Goal: Task Accomplishment & Management: Use online tool/utility

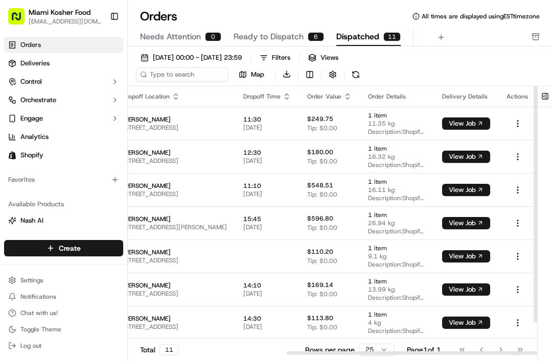
scroll to position [0, 269]
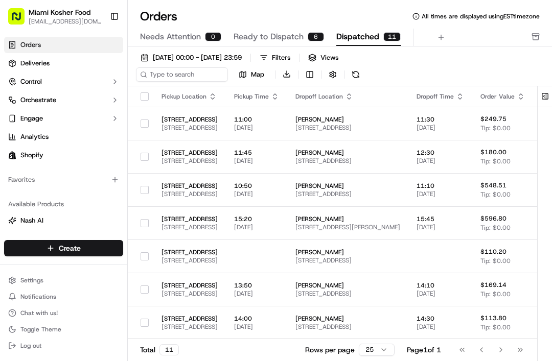
click at [276, 36] on span "Ready to Dispatch" at bounding box center [268, 37] width 70 height 12
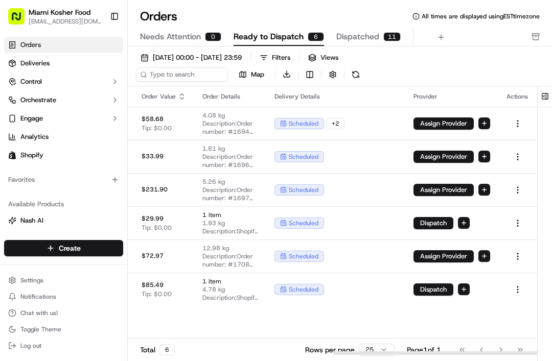
scroll to position [0, 411]
click at [300, 294] on body "Miami Kosher Food nandodixcontrolusa@gmail.com Toggle Sidebar Orders Deliveries…" at bounding box center [276, 180] width 552 height 361
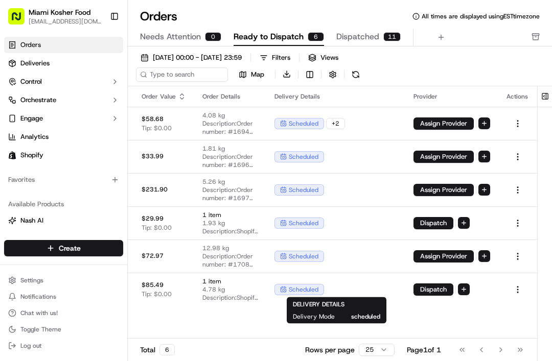
click at [283, 293] on div "scheduled" at bounding box center [299, 289] width 50 height 11
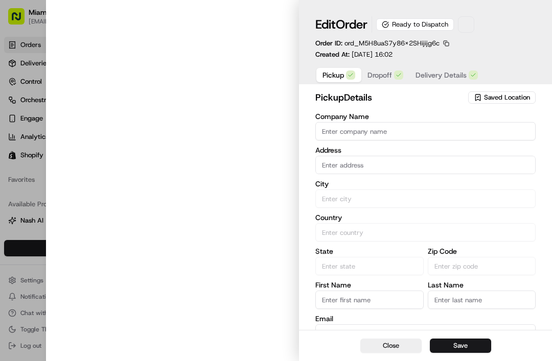
type input "1622 Northeast 205th Terrace"
type input "1622 NE 205th Terrace, Miami, FL 33179, US"
type input "Miami"
type input "US"
type input "FL"
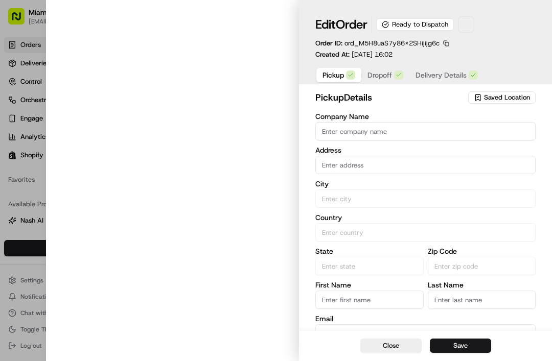
type input "33179"
type input "+1 786 520 3897"
type textarea "Pickup Shopify order Shopify Order #1710"
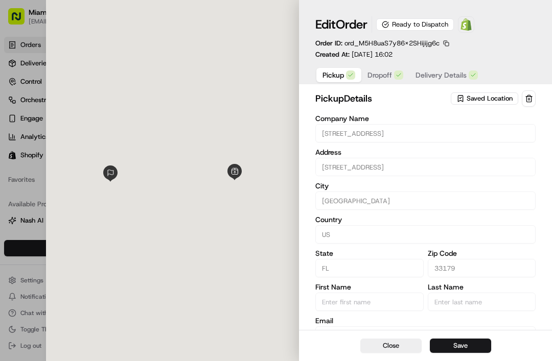
click at [434, 73] on span "Delivery Details" at bounding box center [440, 75] width 51 height 10
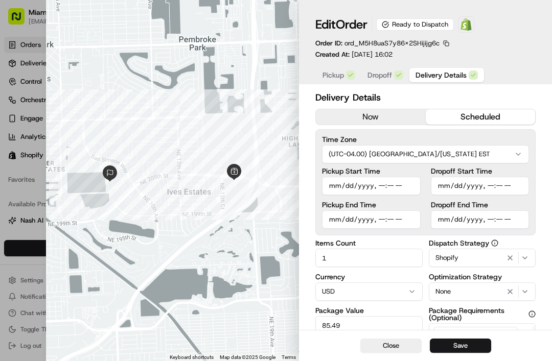
click at [344, 120] on button "now" at bounding box center [371, 116] width 110 height 15
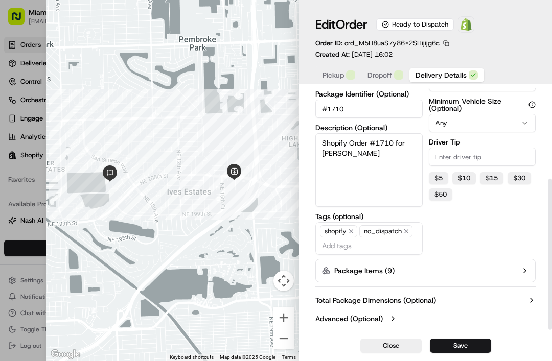
click at [360, 269] on label "Package Items ( 9 )" at bounding box center [364, 271] width 60 height 10
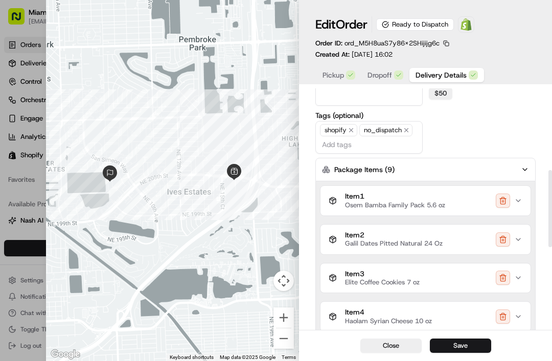
scroll to position [287, 0]
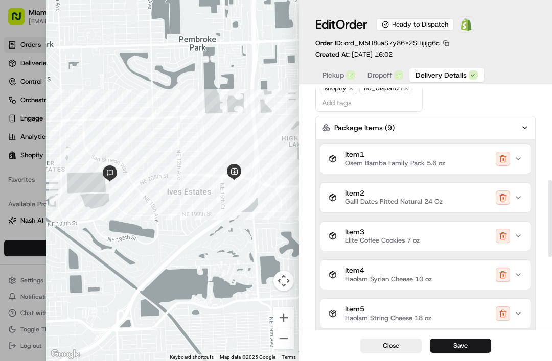
click at [358, 156] on span "Item 1" at bounding box center [395, 154] width 100 height 9
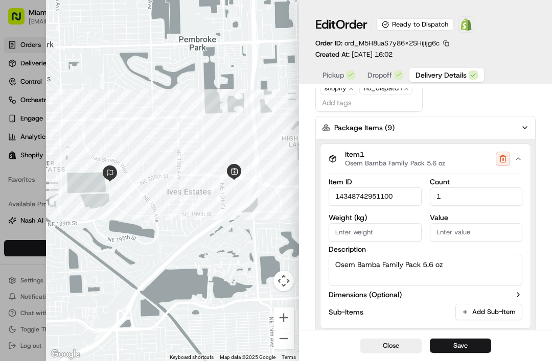
click at [339, 196] on input "14348742951100" at bounding box center [375, 197] width 93 height 18
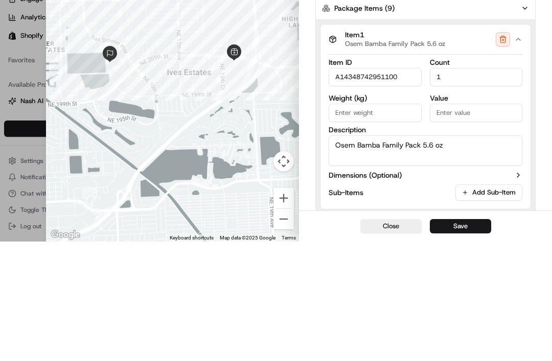
type input "A14348742951100"
click at [520, 155] on icon "button" at bounding box center [518, 159] width 8 height 8
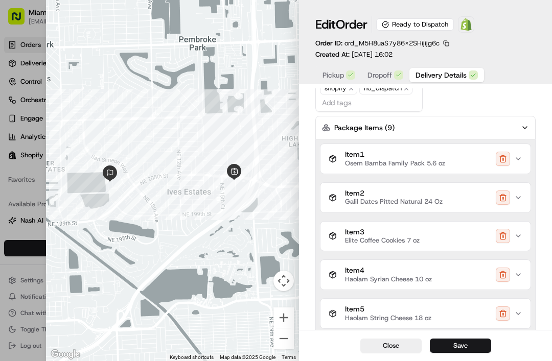
click at [344, 195] on div "Item 2 Galil Dates Pitted Natural 24 Oz" at bounding box center [386, 197] width 114 height 17
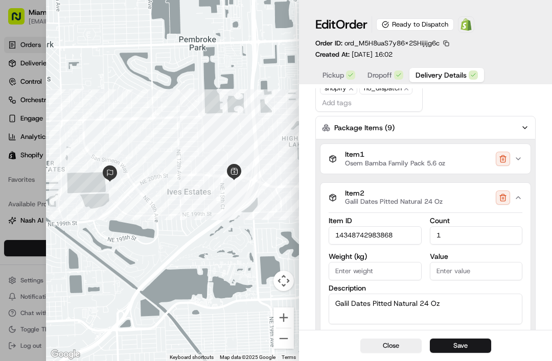
click at [336, 238] on input "14348742983868" at bounding box center [375, 235] width 93 height 18
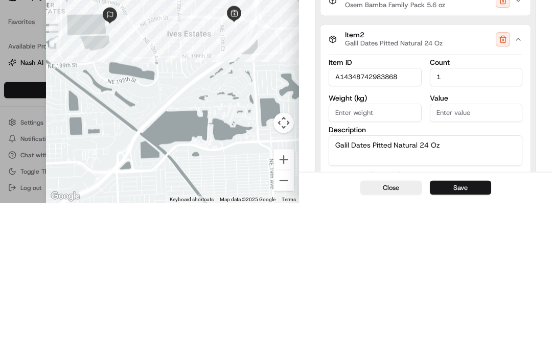
scroll to position [0, 0]
type input "A14348742983868"
click at [517, 194] on icon "button" at bounding box center [518, 198] width 8 height 8
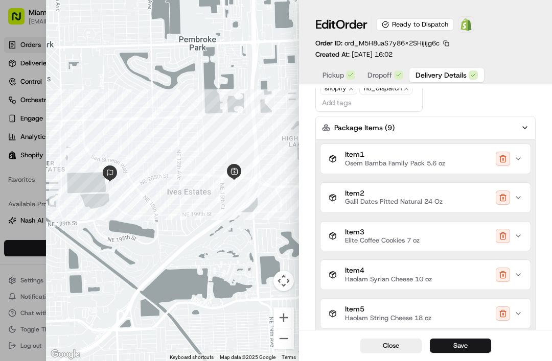
click at [364, 232] on span "Item 3" at bounding box center [382, 232] width 75 height 9
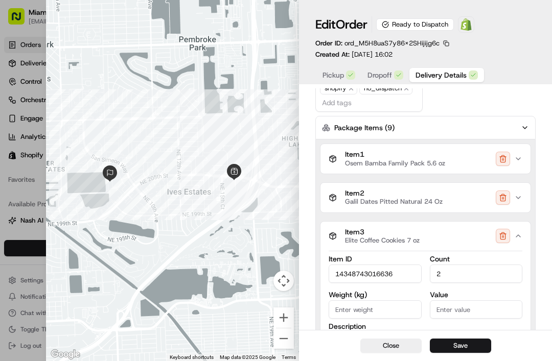
click at [333, 274] on input "14348743016636" at bounding box center [375, 274] width 93 height 18
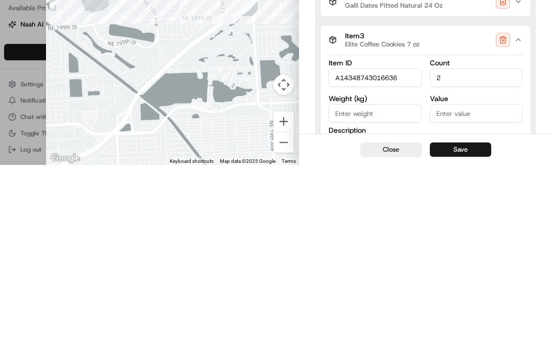
type input "A14348743016636"
click at [521, 232] on icon "button" at bounding box center [518, 236] width 8 height 8
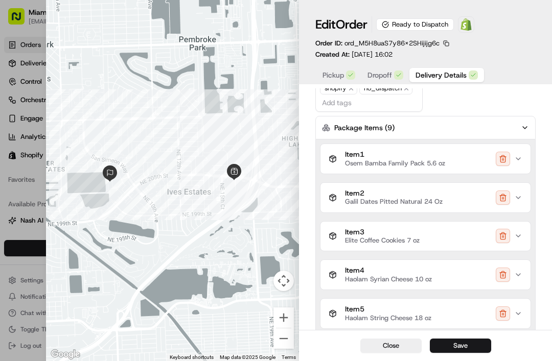
click at [351, 270] on span "Item 4" at bounding box center [388, 270] width 87 height 9
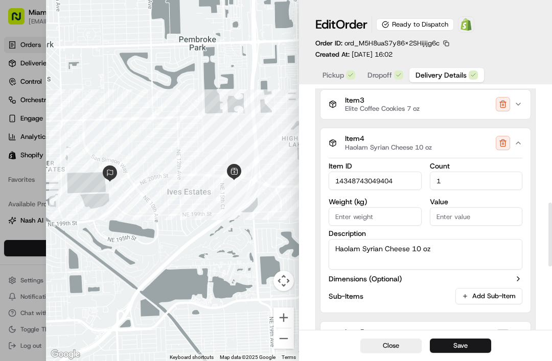
scroll to position [432, 0]
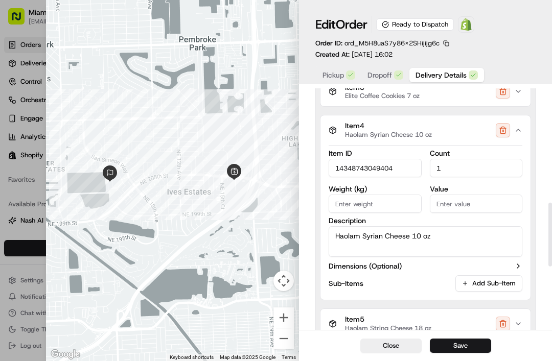
click at [329, 172] on input "14348743049404" at bounding box center [375, 168] width 93 height 18
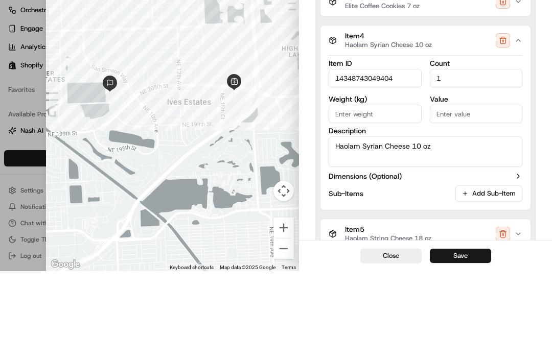
click at [334, 159] on input "14348743049404" at bounding box center [375, 168] width 93 height 18
type input "A14348743049404"
click at [524, 115] on button "Item 4 Haolam Syrian Cheese 10 oz" at bounding box center [425, 130] width 210 height 30
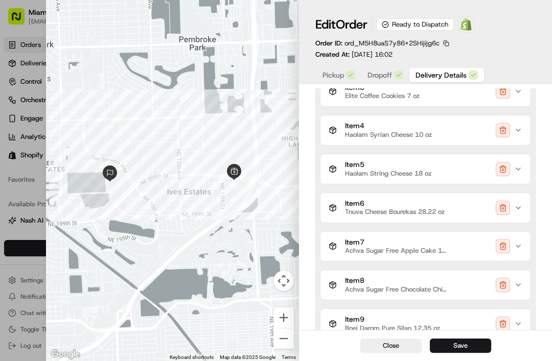
click at [359, 170] on span "Haolam String Cheese 18 oz" at bounding box center [388, 174] width 86 height 8
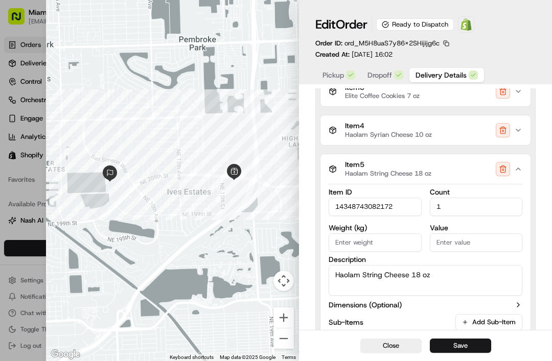
click at [335, 204] on input "14348743082172" at bounding box center [375, 207] width 93 height 18
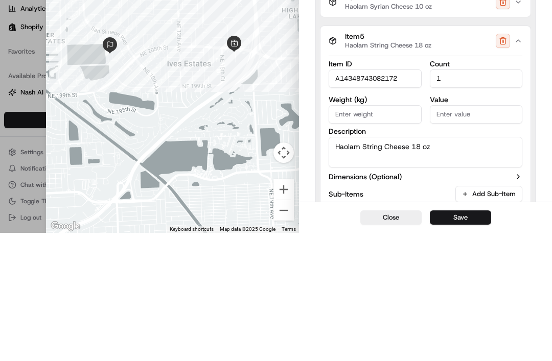
type input "A14348743082172"
click at [526, 154] on button "Item 5 Haolam String Cheese 18 oz" at bounding box center [425, 169] width 210 height 30
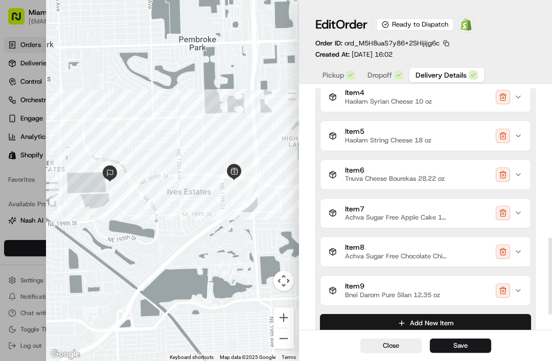
scroll to position [469, 0]
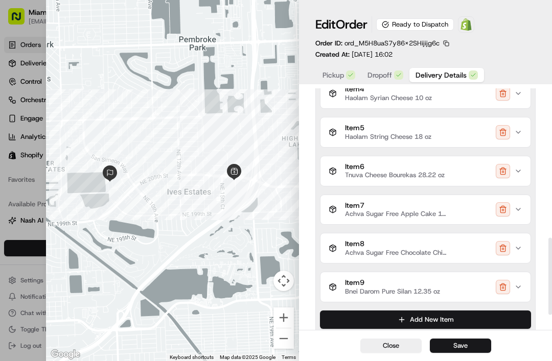
click at [359, 168] on span "Item 6" at bounding box center [395, 166] width 100 height 9
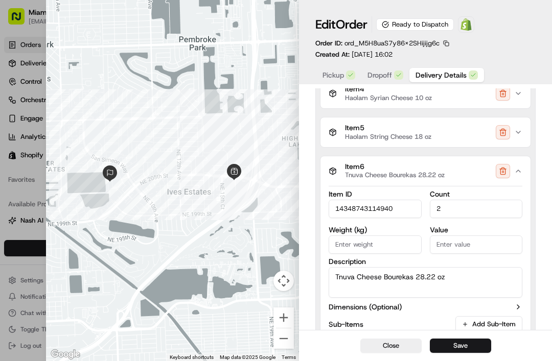
click at [345, 207] on input "14348743114940" at bounding box center [375, 209] width 93 height 18
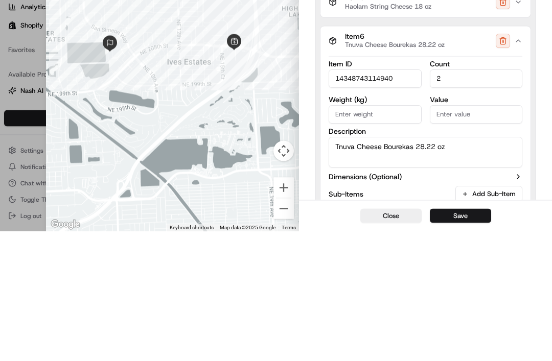
click at [347, 200] on input "14348743114940" at bounding box center [375, 209] width 93 height 18
click at [333, 200] on input "14348743114940" at bounding box center [375, 209] width 93 height 18
type input "A14348743114940"
click at [508, 164] on button "button" at bounding box center [503, 171] width 14 height 14
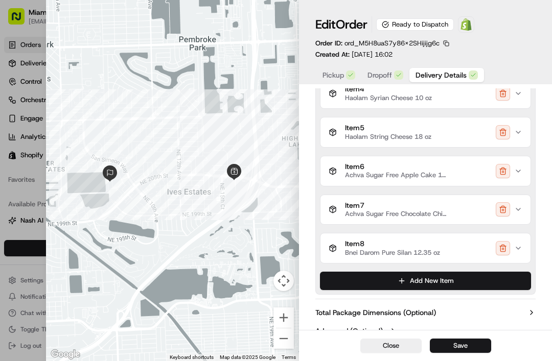
click at [368, 220] on button "Item 7 Achva Sugar Free Chocolate Chips Cake 14 oz" at bounding box center [425, 210] width 210 height 30
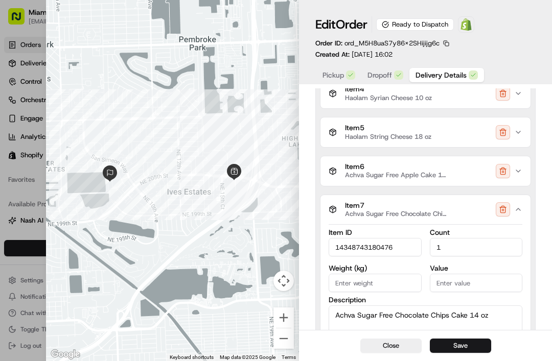
click at [333, 247] on input "14348743180476" at bounding box center [375, 247] width 93 height 18
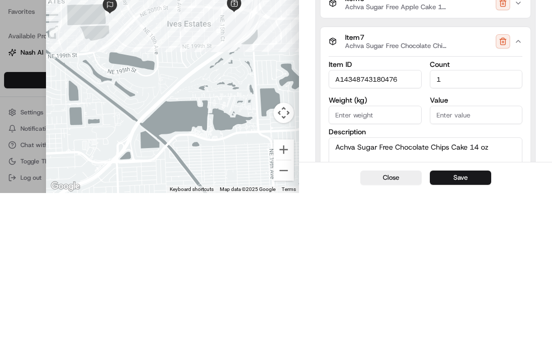
type input "A14348743180476"
click at [522, 195] on button "Item 7 Achva Sugar Free Chocolate Chips Cake 14 oz" at bounding box center [425, 210] width 210 height 30
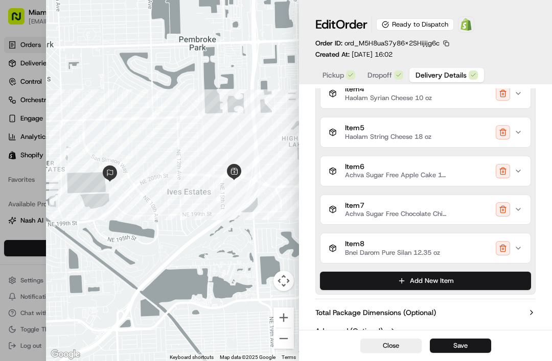
click at [360, 243] on span "Item 8" at bounding box center [392, 244] width 95 height 9
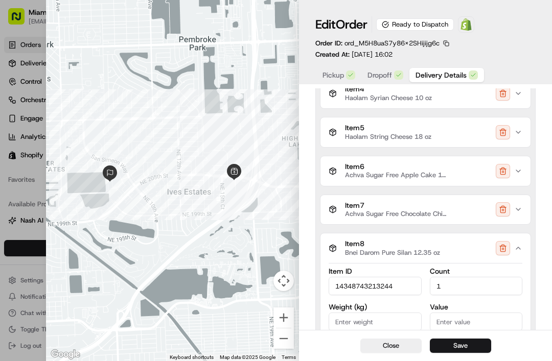
click at [337, 282] on input "14348743213244" at bounding box center [375, 286] width 93 height 18
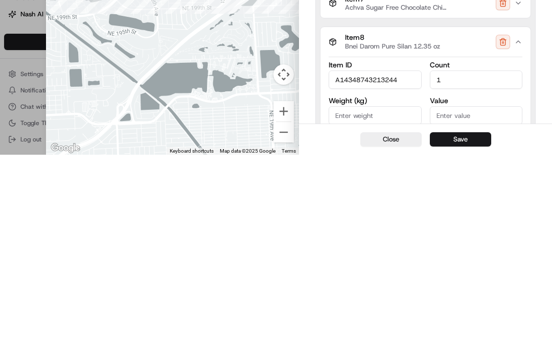
type input "A14348743213244"
click at [518, 244] on icon "button" at bounding box center [518, 248] width 8 height 8
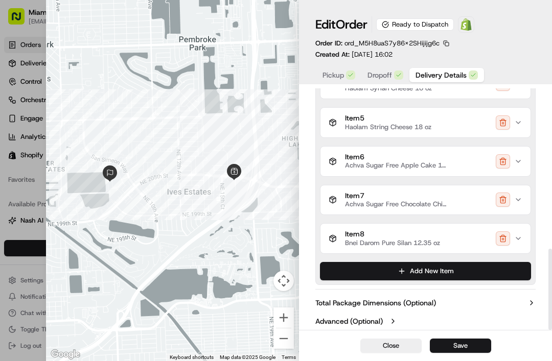
scroll to position [478, 0]
click at [449, 342] on button "Save" at bounding box center [460, 346] width 61 height 14
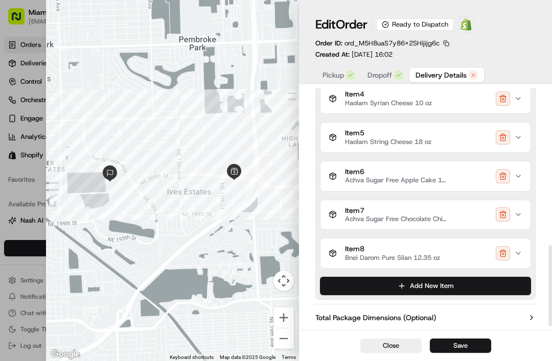
scroll to position [468, 0]
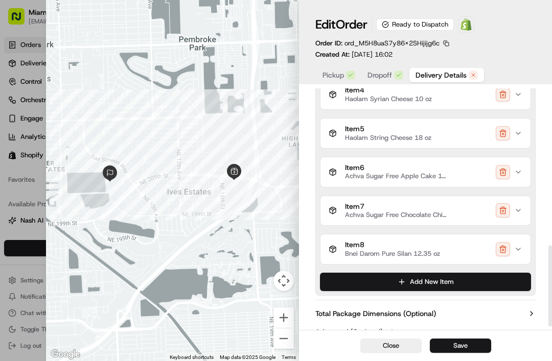
click at [412, 244] on span "Item 8" at bounding box center [392, 245] width 95 height 9
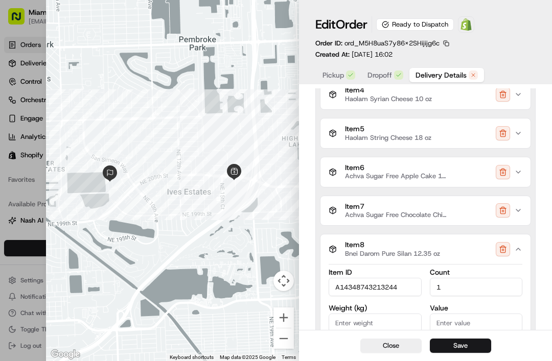
click at [389, 211] on span "Achva Sugar Free Chocolate Chips Cake 14 oz" at bounding box center [396, 215] width 102 height 8
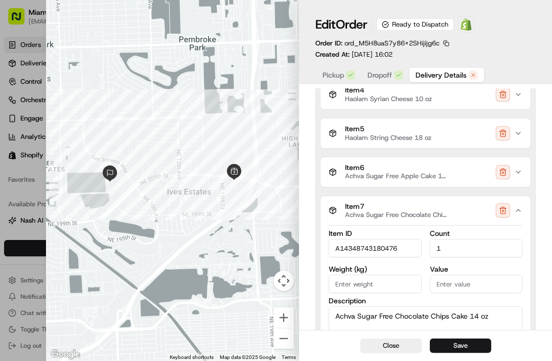
click at [398, 174] on span "Achva Sugar Free Apple Cake 14.11 Oz" at bounding box center [396, 176] width 102 height 8
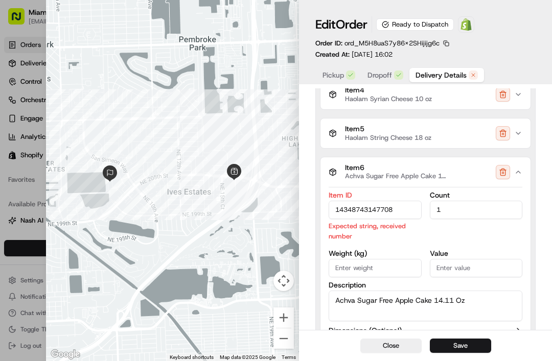
click at [334, 209] on input "14348743147708" at bounding box center [375, 210] width 93 height 18
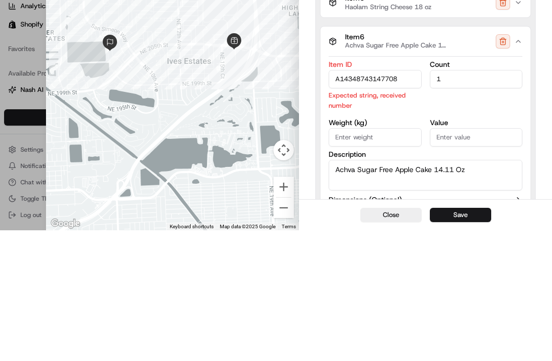
type input "A14348743147708"
click at [516, 168] on icon "button" at bounding box center [518, 172] width 8 height 8
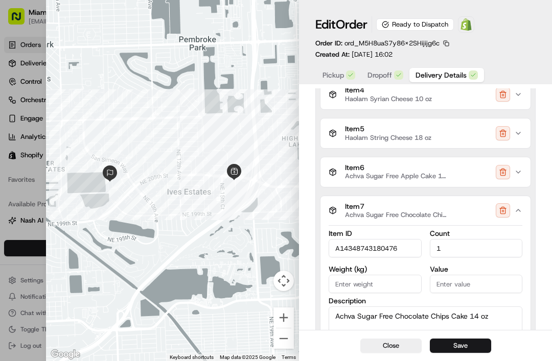
click at [448, 342] on button "Save" at bounding box center [460, 346] width 61 height 14
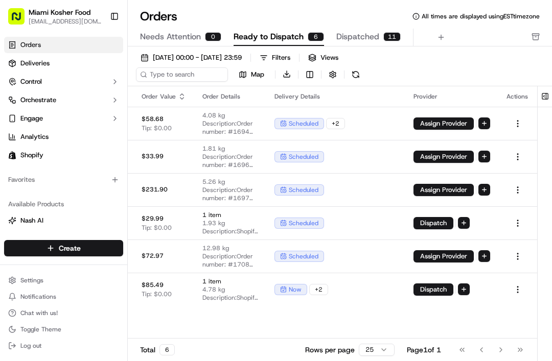
click at [374, 40] on span "Dispatched" at bounding box center [357, 37] width 43 height 12
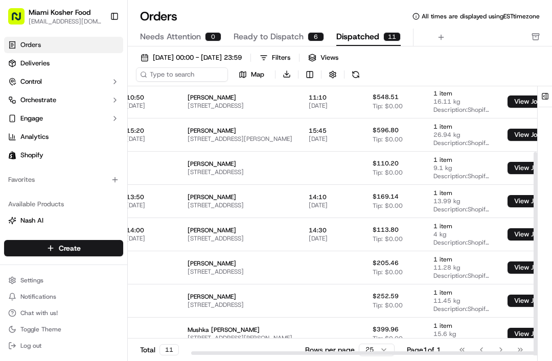
scroll to position [84, 106]
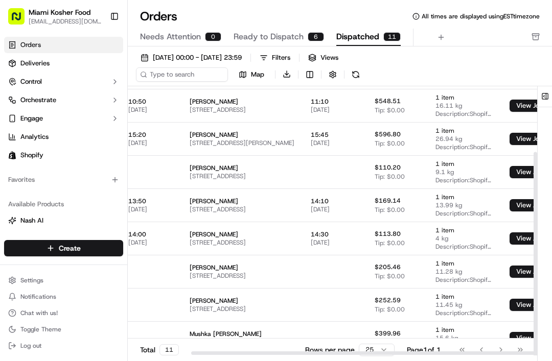
click at [266, 31] on span "Ready to Dispatch" at bounding box center [268, 37] width 70 height 12
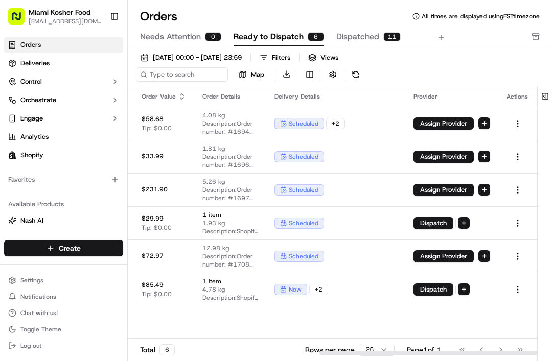
scroll to position [0, 394]
click at [441, 289] on button "Dispatch" at bounding box center [433, 290] width 40 height 12
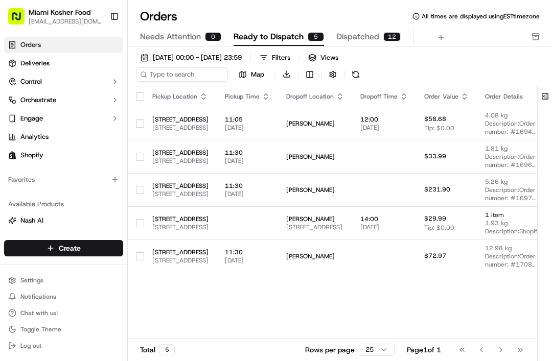
click at [360, 41] on span "Dispatched" at bounding box center [357, 37] width 43 height 12
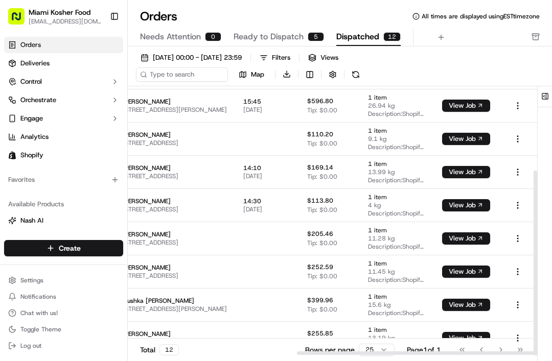
scroll to position [117, 288]
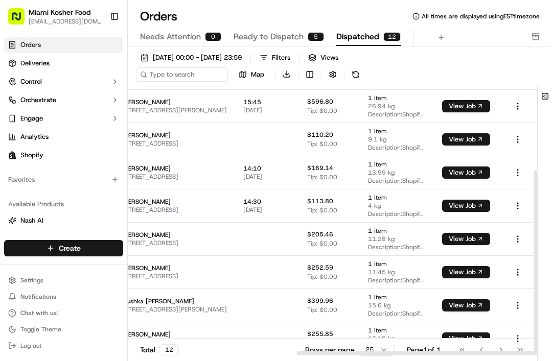
click at [518, 354] on td at bounding box center [517, 338] width 39 height 33
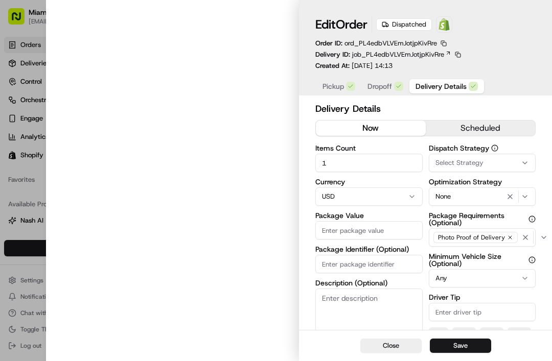
type input "255.85"
type input "#1709"
type textarea "Shopify Order #1709 for Yisroel Brod"
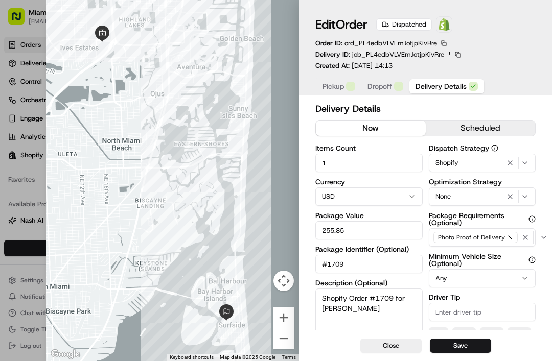
click at [386, 339] on button "Close" at bounding box center [390, 346] width 61 height 14
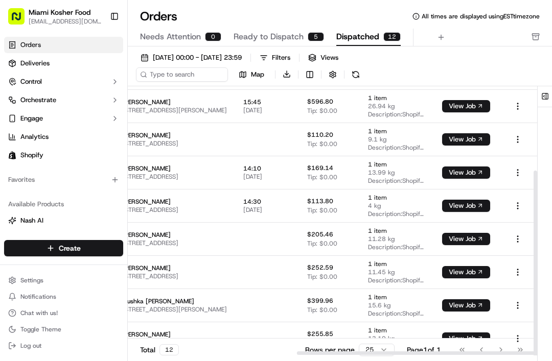
click at [293, 45] on button "Ready to Dispatch 5" at bounding box center [278, 37] width 90 height 17
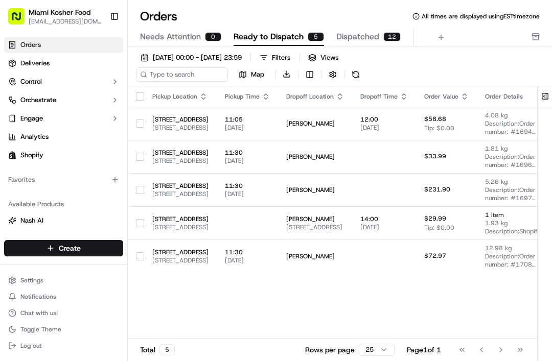
click at [371, 38] on span "Dispatched" at bounding box center [357, 37] width 43 height 12
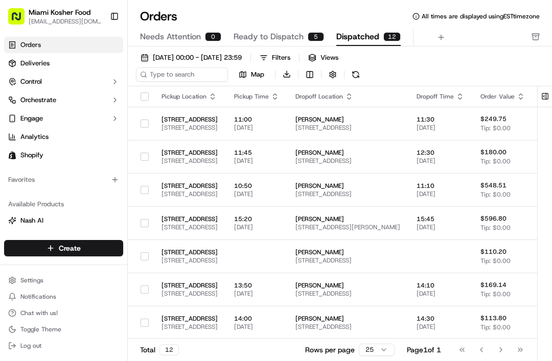
click at [306, 41] on button "Ready to Dispatch 5" at bounding box center [278, 37] width 90 height 17
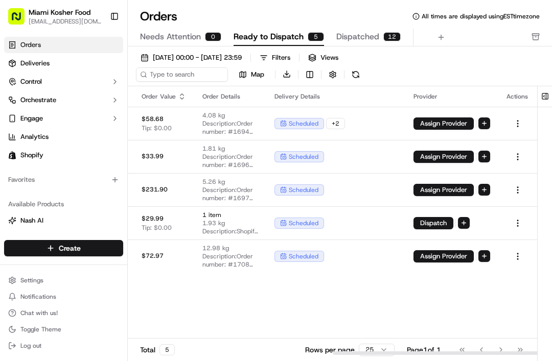
scroll to position [0, 424]
click at [372, 44] on button "Dispatched 12" at bounding box center [368, 37] width 64 height 17
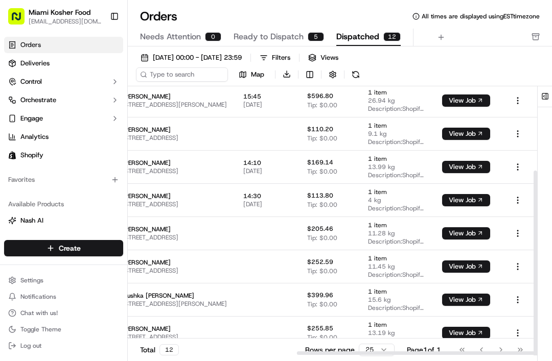
click at [550, 228] on div at bounding box center [545, 233] width 14 height 294
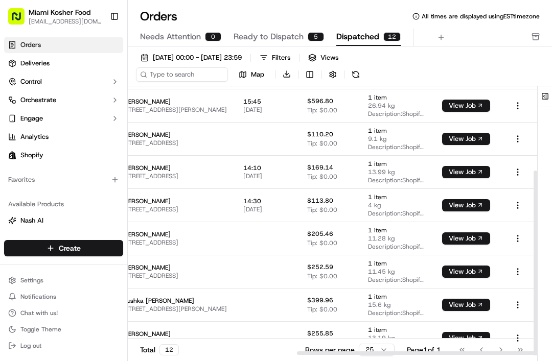
scroll to position [117, 288]
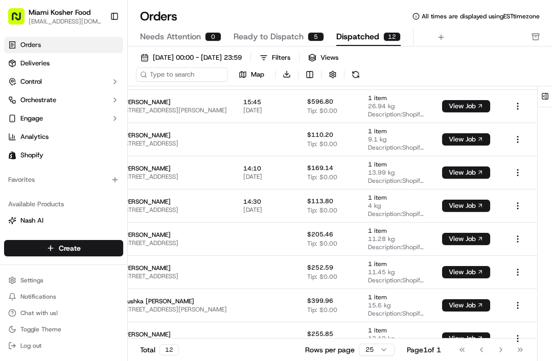
click at [381, 240] on span "11.28 kg" at bounding box center [397, 239] width 58 height 8
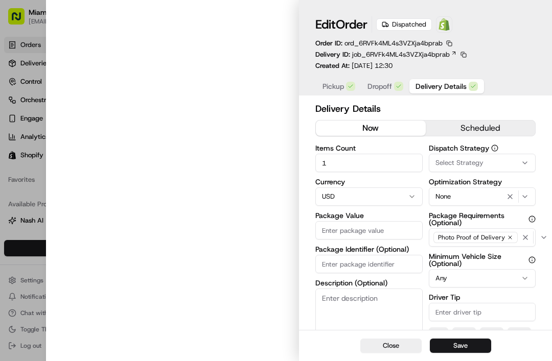
type input "205.46"
type input "#1705"
type textarea "Shopify Order #1705 for Davide Fox"
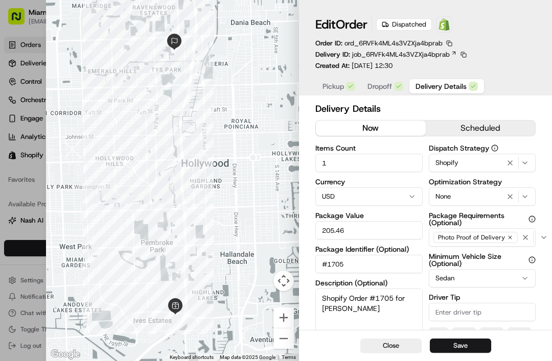
click at [389, 339] on button "Close" at bounding box center [390, 346] width 61 height 14
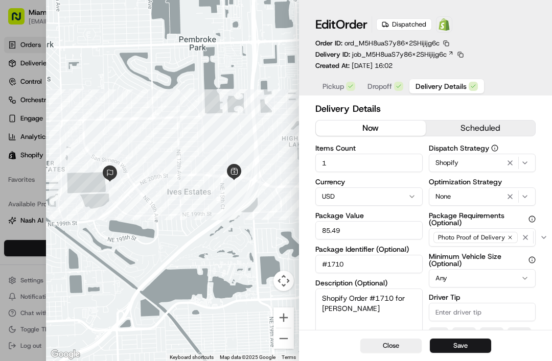
click at [393, 352] on button "Close" at bounding box center [390, 346] width 61 height 14
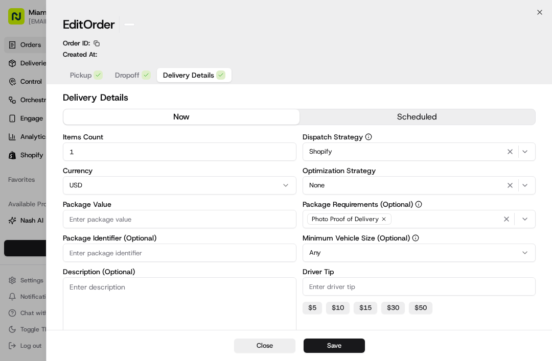
click at [399, 357] on div "Close Save" at bounding box center [298, 345] width 505 height 31
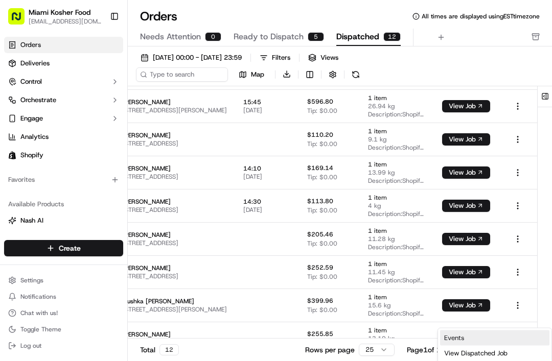
click at [497, 333] on link "Events" at bounding box center [494, 338] width 109 height 15
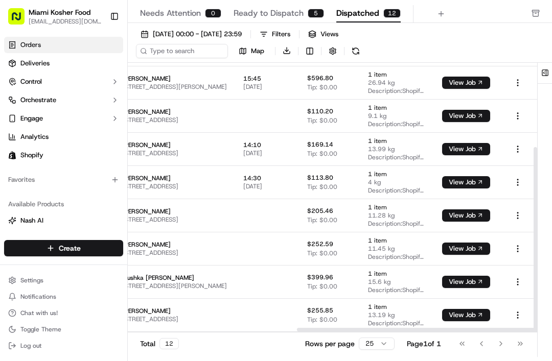
click at [479, 342] on button "View Job" at bounding box center [466, 348] width 48 height 12
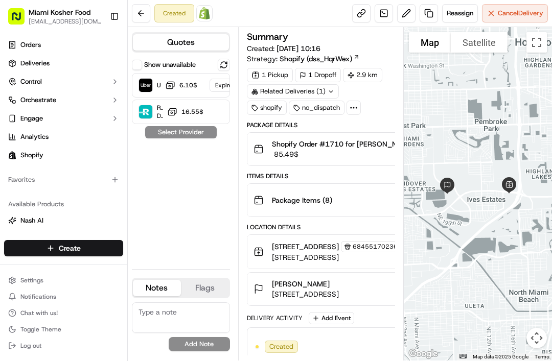
click at [221, 64] on button at bounding box center [224, 65] width 12 height 12
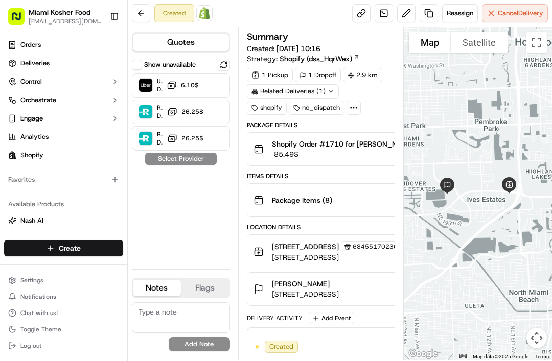
click at [187, 86] on span "‏6.10 ‏$" at bounding box center [189, 85] width 20 height 8
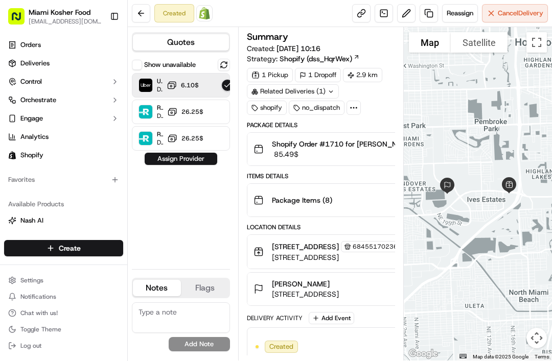
click at [168, 154] on button "Assign Provider" at bounding box center [181, 159] width 73 height 12
